Goal: Task Accomplishment & Management: Use online tool/utility

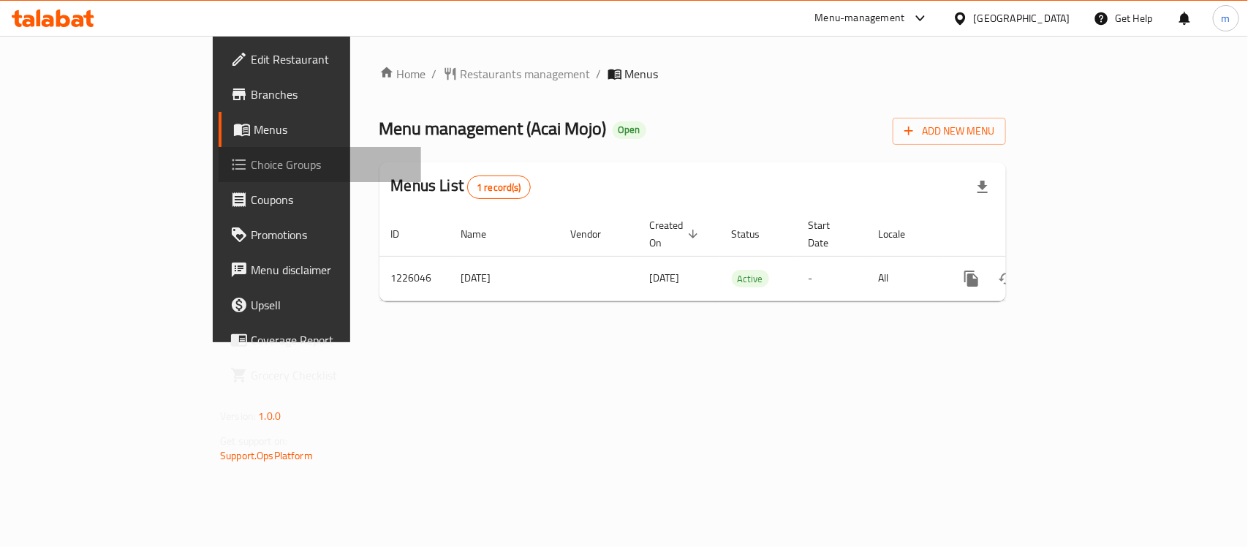
click at [251, 170] on span "Choice Groups" at bounding box center [330, 165] width 159 height 18
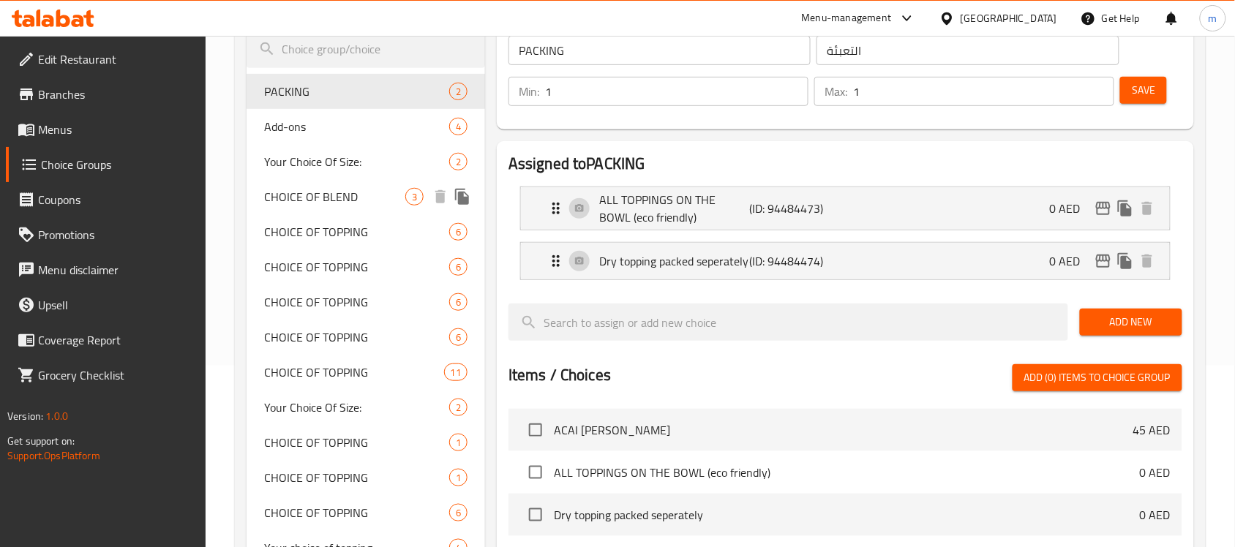
scroll to position [183, 0]
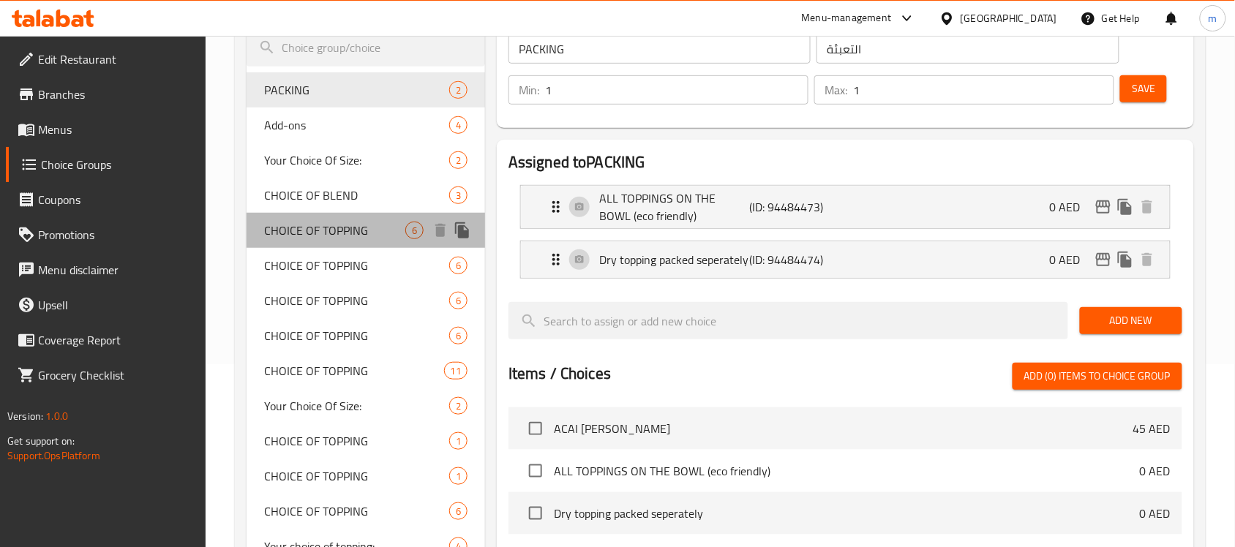
click at [334, 228] on span "CHOICE OF TOPPING" at bounding box center [334, 231] width 141 height 18
type input "CHOICE OF TOPPING"
type input "إختيارك من الإضافات"
type input "0"
type input "6"
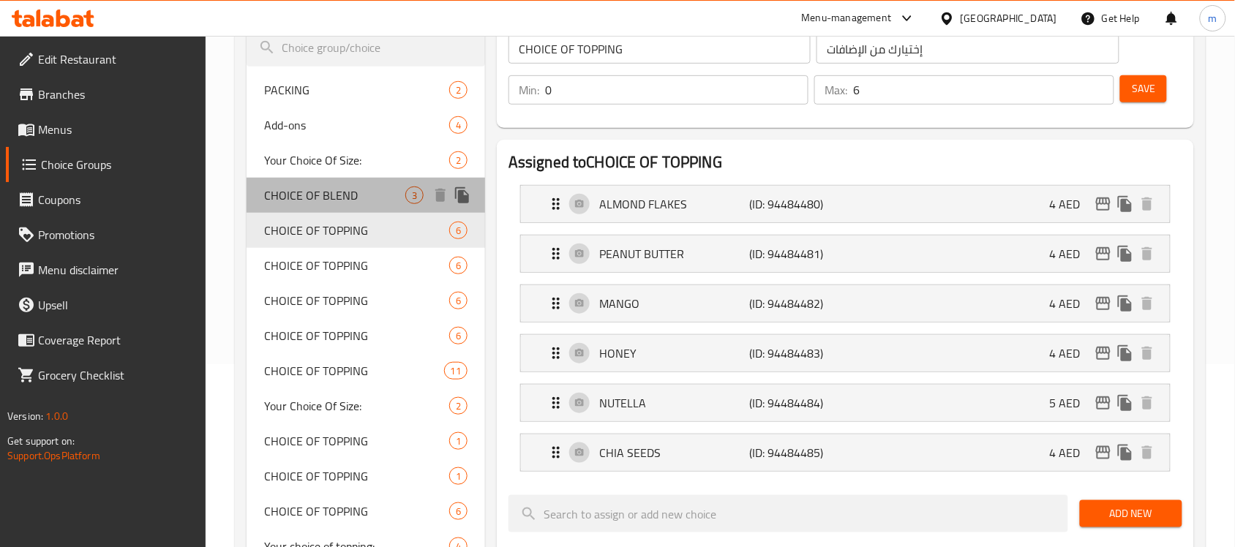
click at [316, 195] on span "CHOICE OF BLEND" at bounding box center [334, 195] width 141 height 18
type input "CHOICE OF BLEND"
type input "إختيارك من الخليط"
type input "1"
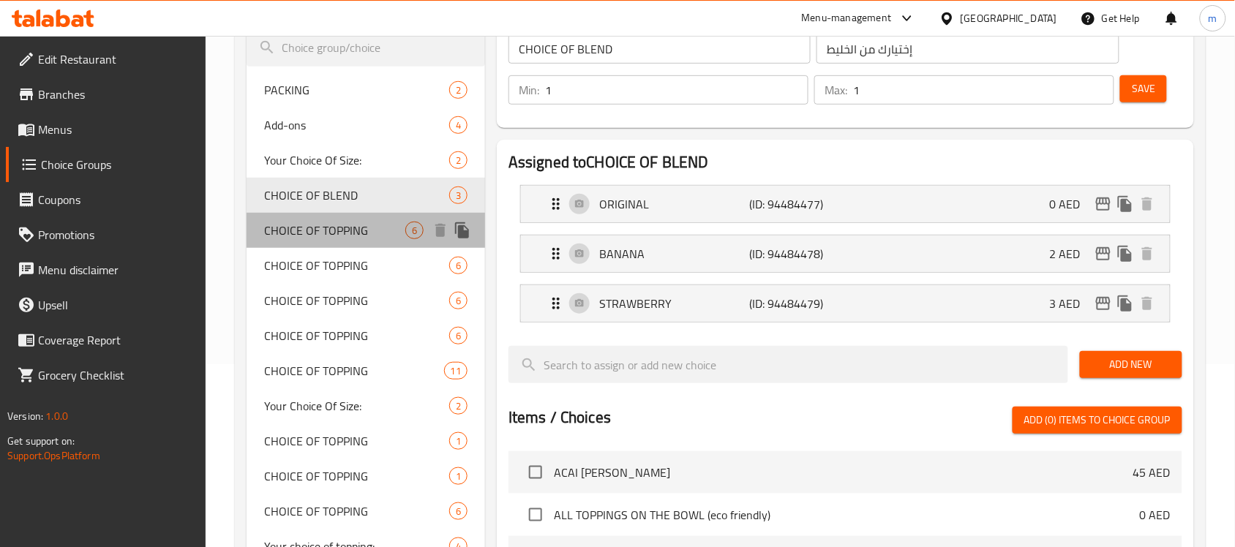
click at [298, 223] on span "CHOICE OF TOPPING" at bounding box center [334, 231] width 141 height 18
type input "CHOICE OF TOPPING"
type input "إختيارك من الإضافات"
type input "0"
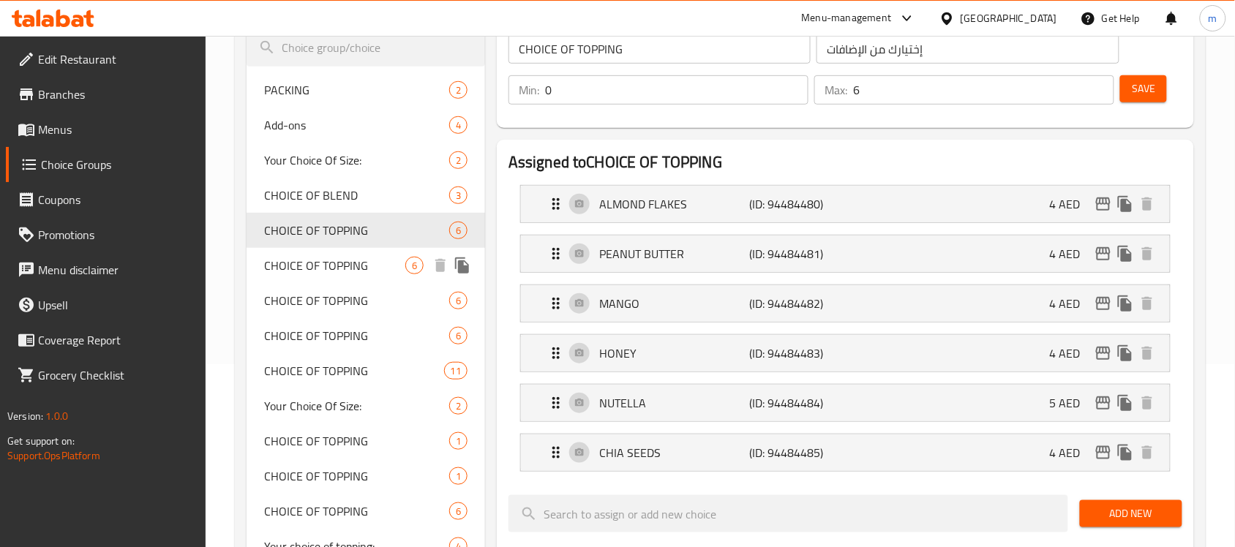
click at [323, 265] on span "CHOICE OF TOPPING" at bounding box center [334, 266] width 141 height 18
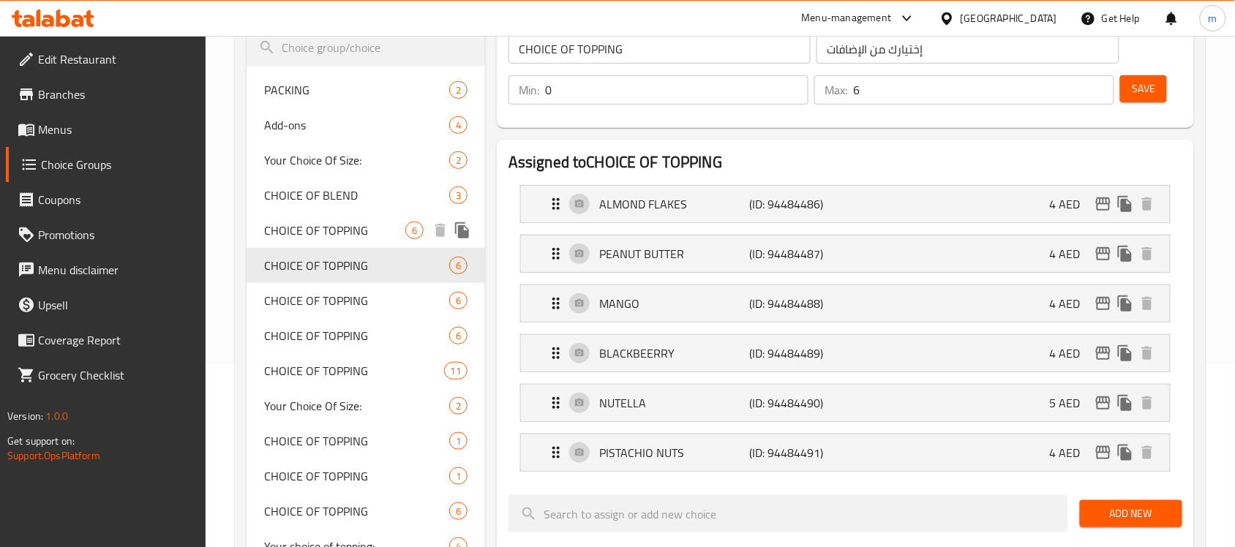
click at [279, 229] on span "CHOICE OF TOPPING" at bounding box center [334, 231] width 141 height 18
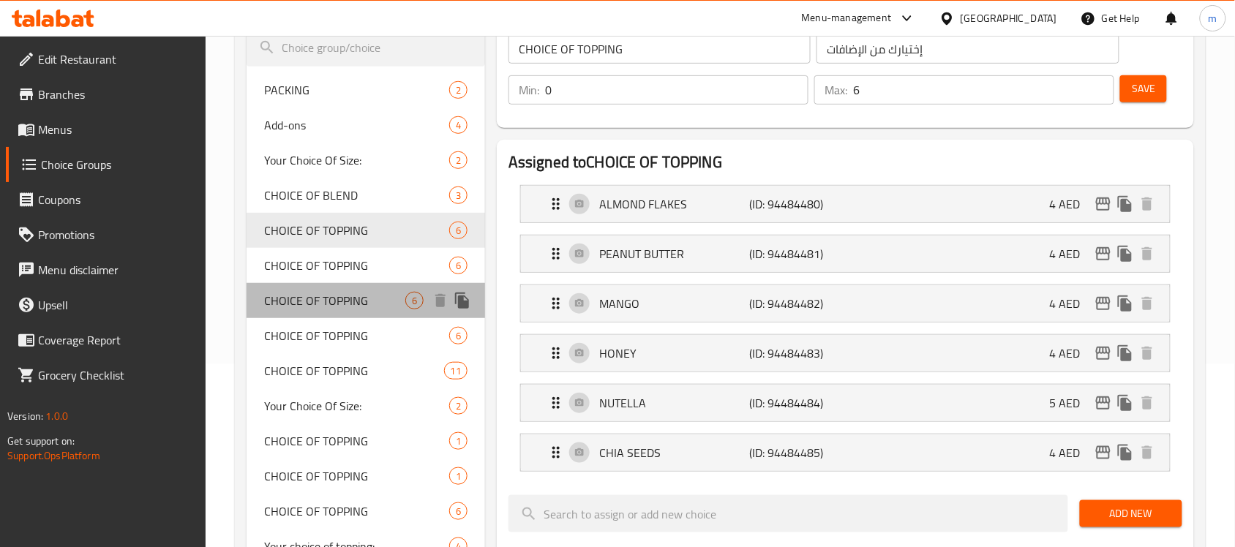
click at [316, 304] on span "CHOICE OF TOPPING" at bounding box center [334, 301] width 141 height 18
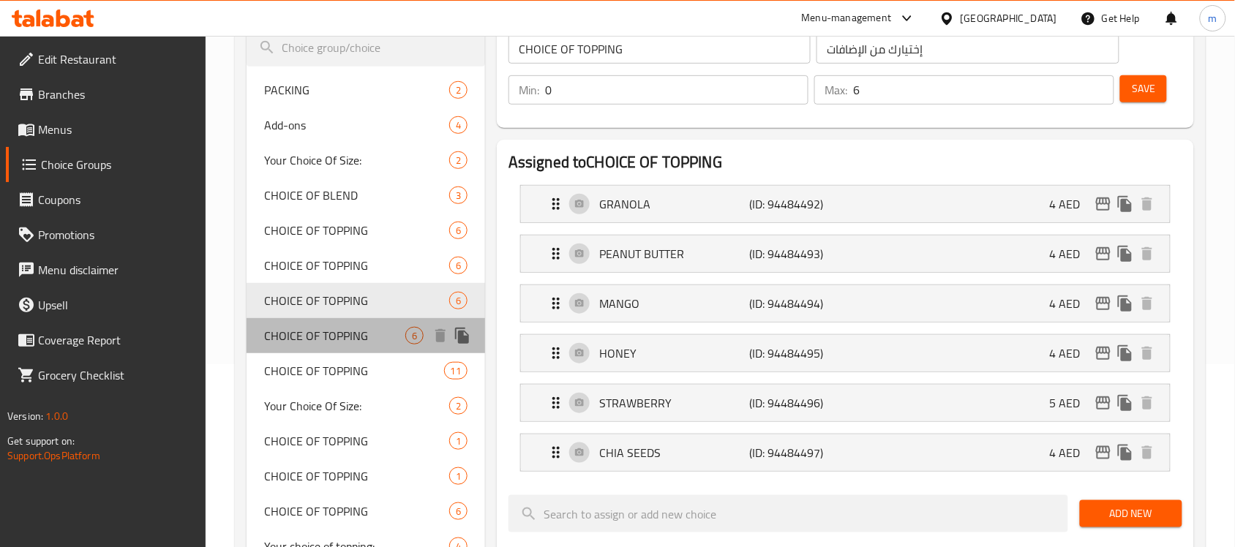
click at [300, 339] on span "CHOICE OF TOPPING" at bounding box center [334, 336] width 141 height 18
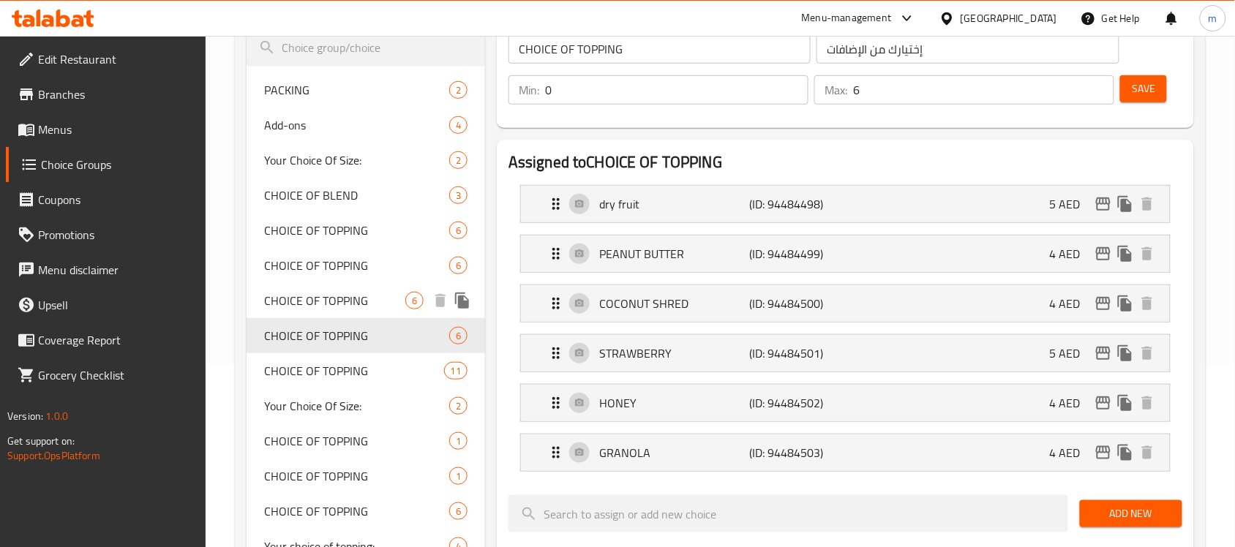
click at [304, 294] on span "CHOICE OF TOPPING" at bounding box center [334, 301] width 141 height 18
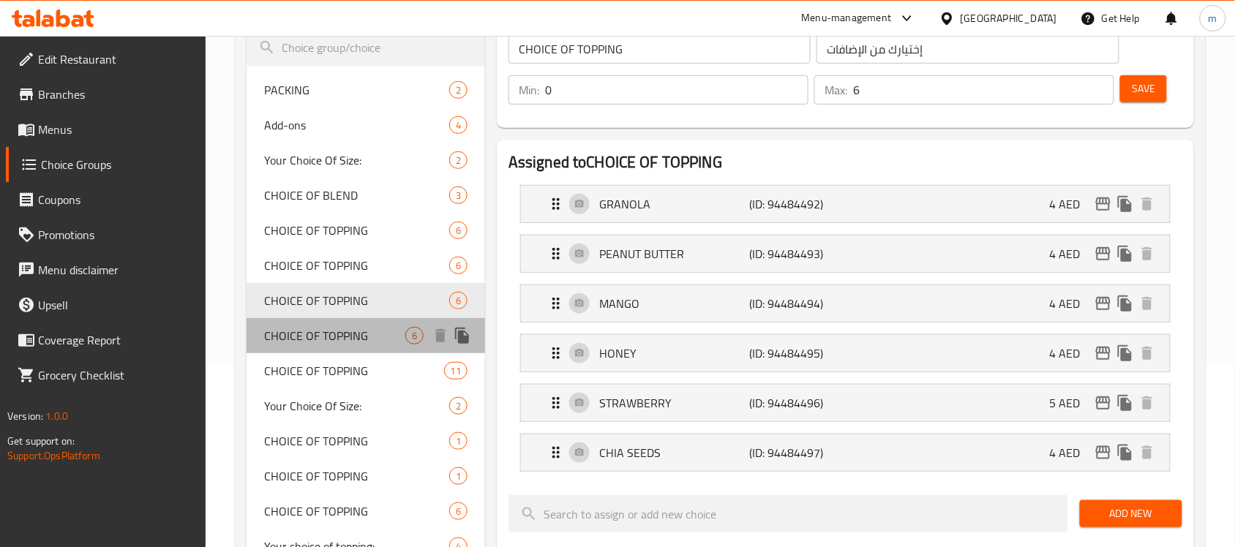
click at [307, 335] on span "CHOICE OF TOPPING" at bounding box center [334, 336] width 141 height 18
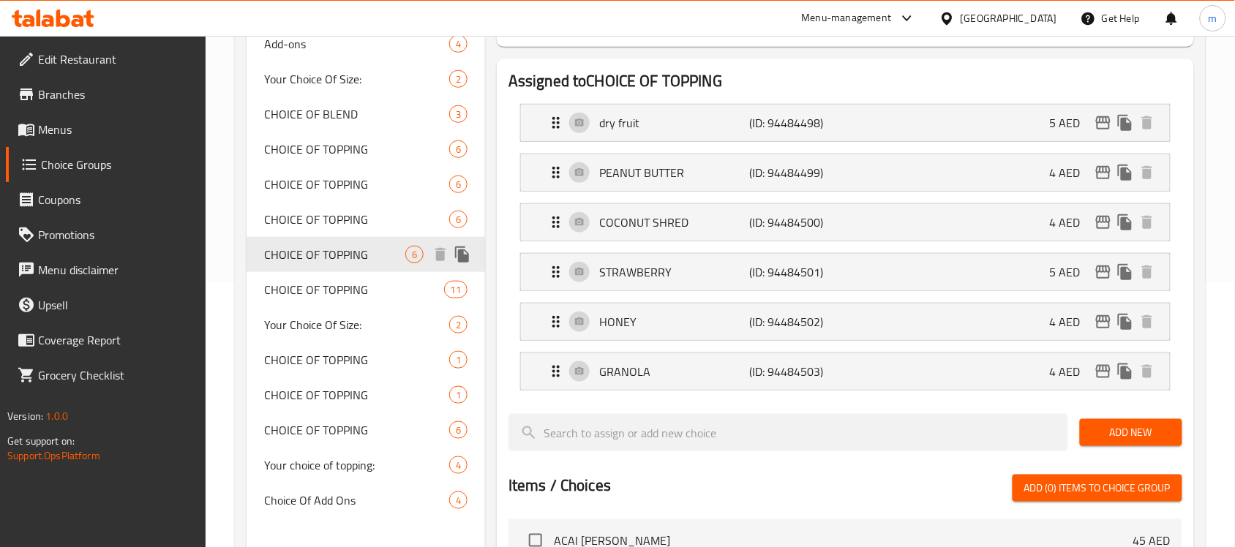
scroll to position [366, 0]
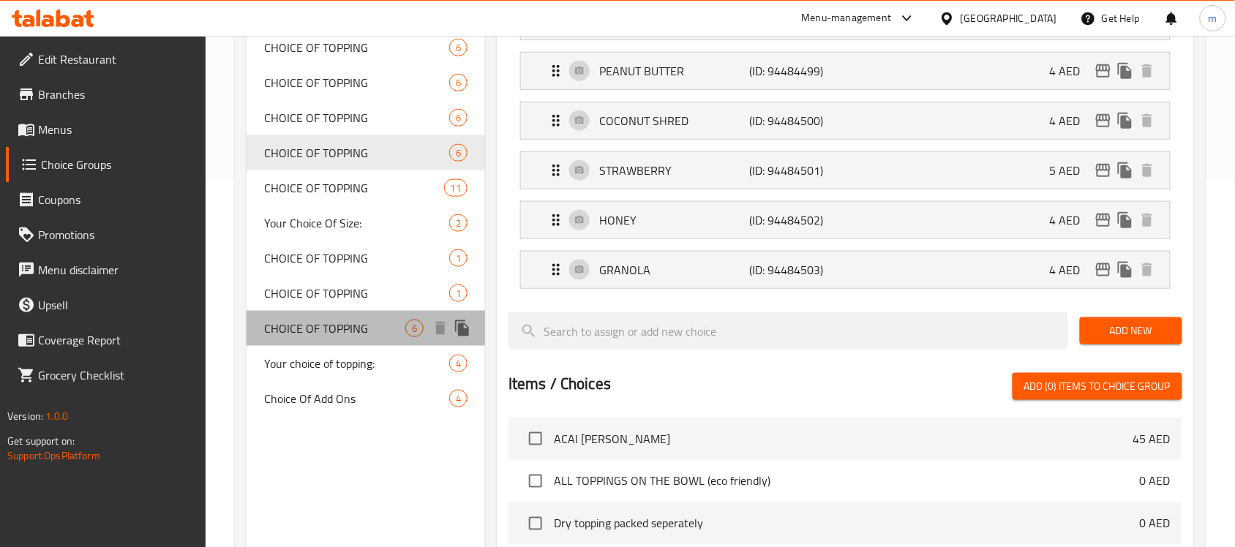
click at [297, 314] on div "CHOICE OF TOPPING 6" at bounding box center [365, 328] width 238 height 35
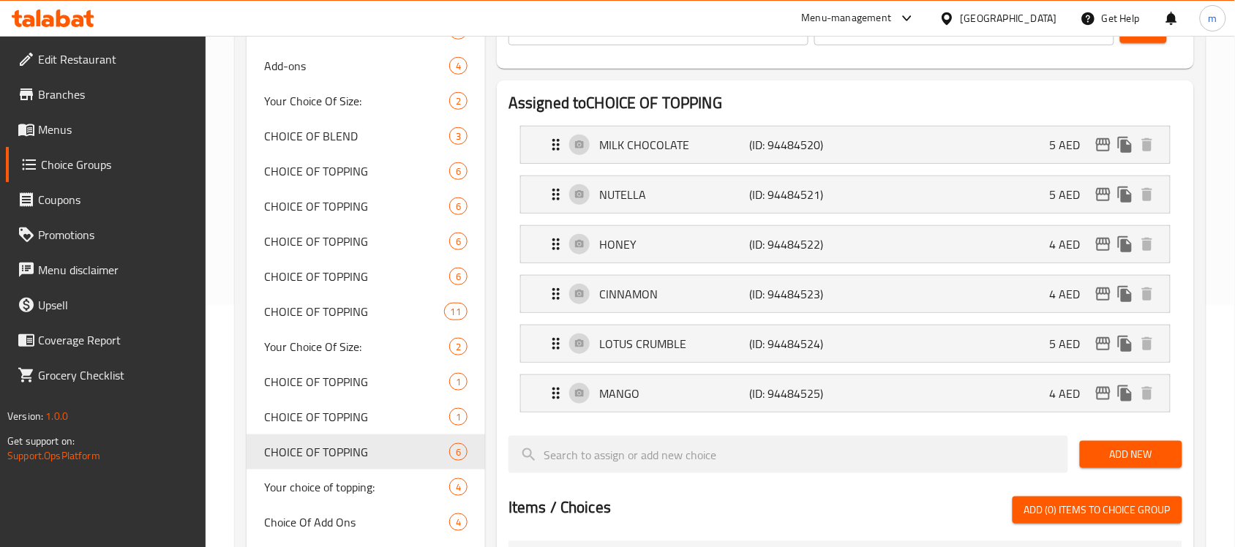
scroll to position [274, 0]
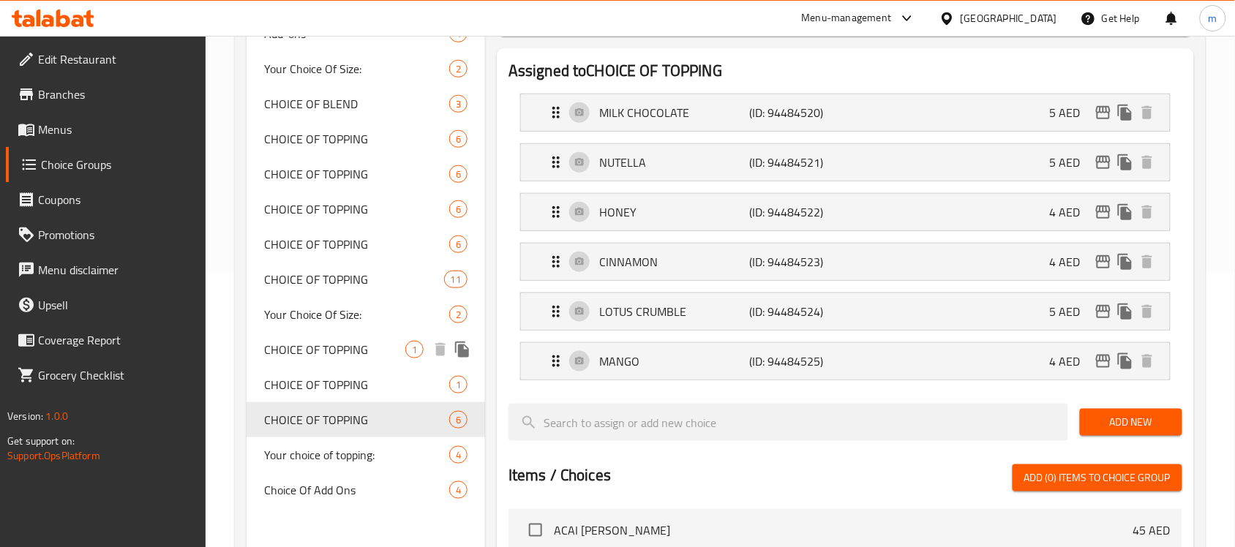
click at [320, 341] on span "CHOICE OF TOPPING" at bounding box center [334, 350] width 141 height 18
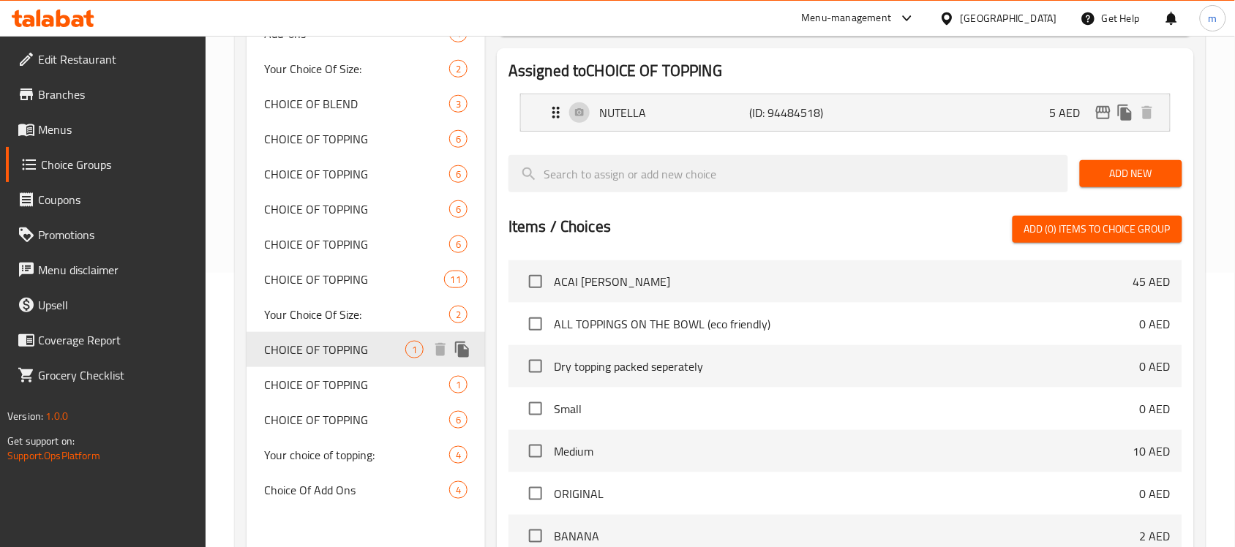
type input "1"
